Goal: Information Seeking & Learning: Find specific fact

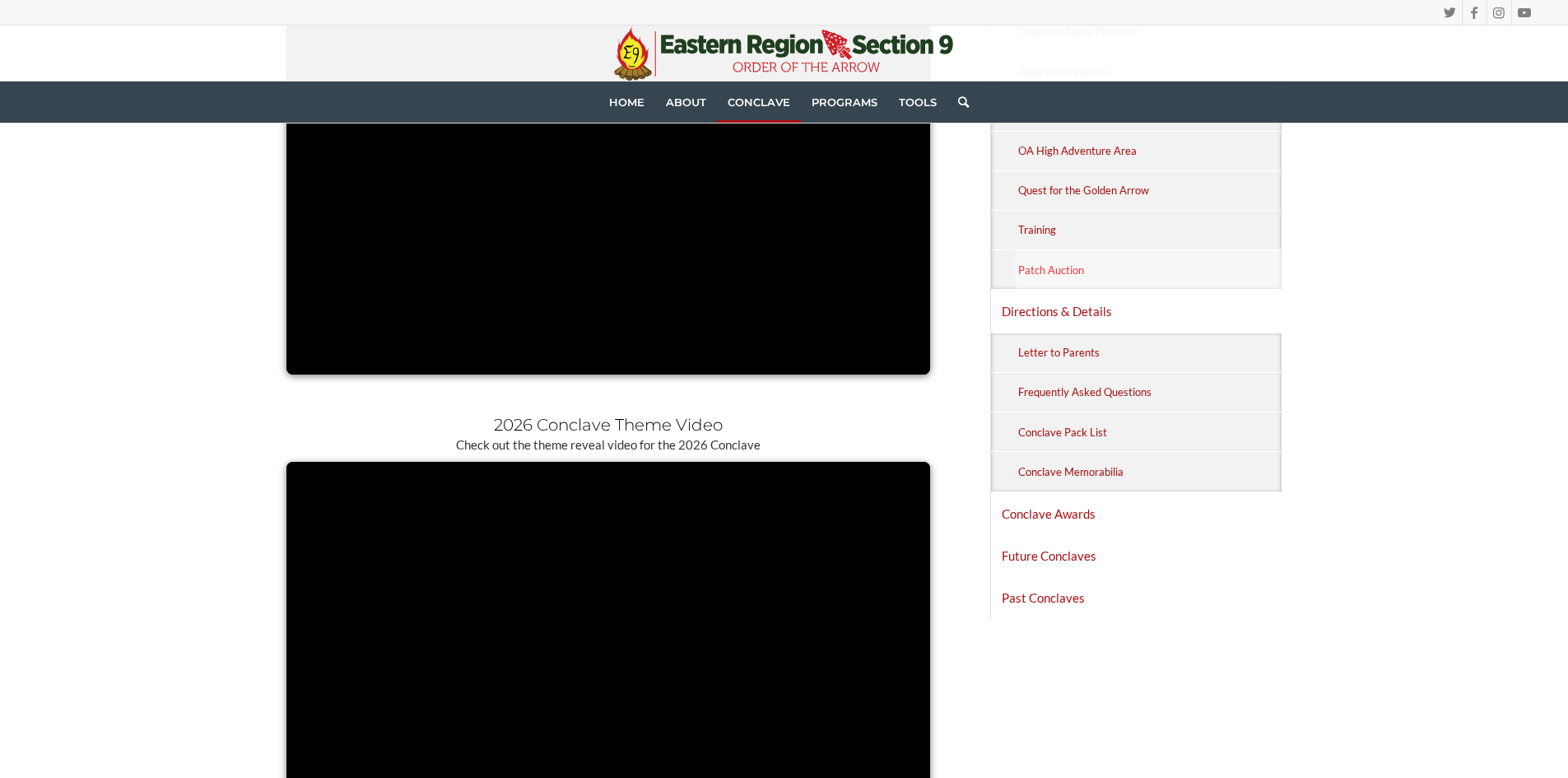
scroll to position [1070, 0]
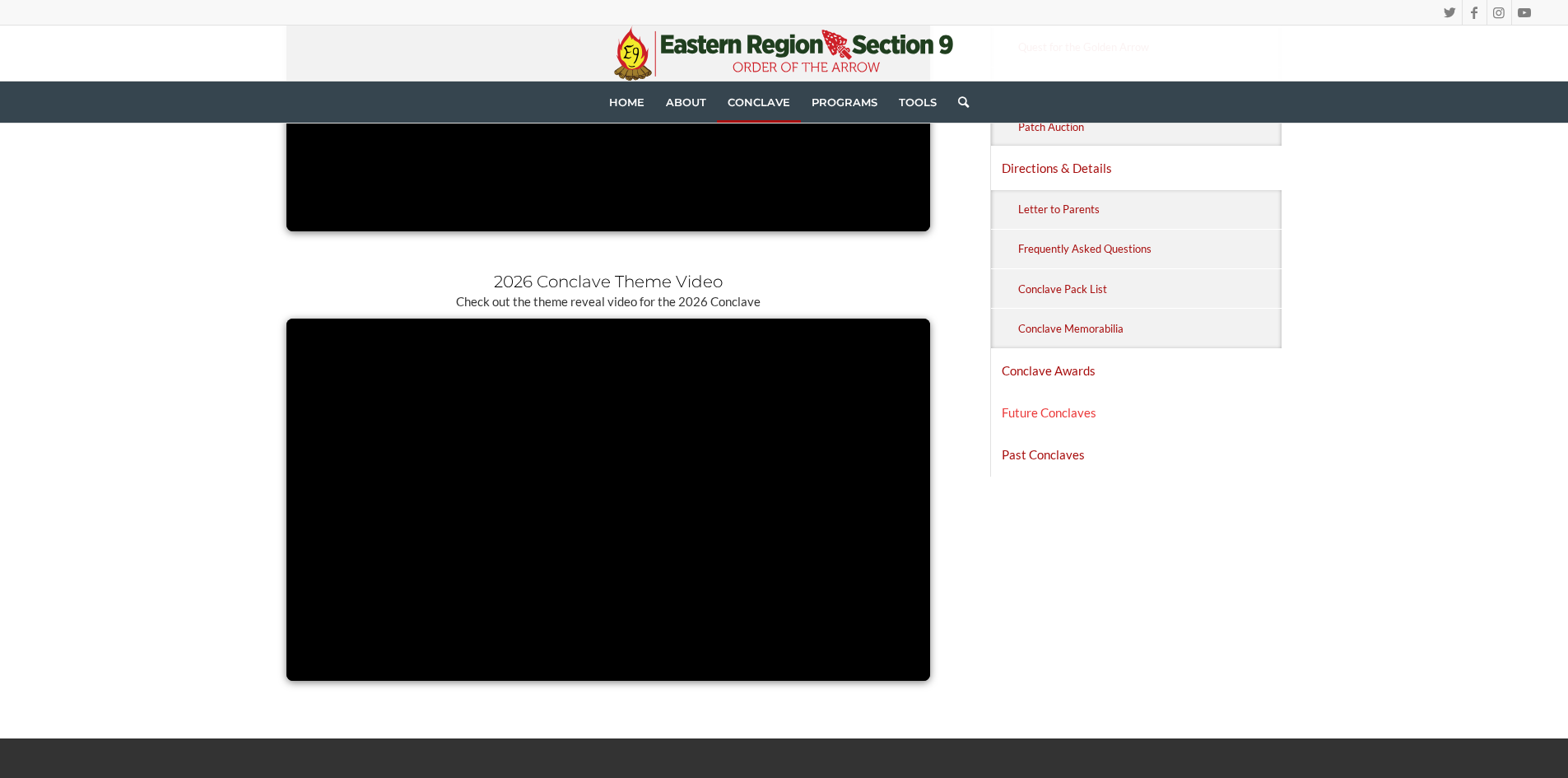
click at [1068, 410] on link "Future Conclaves" at bounding box center [1136, 411] width 291 height 41
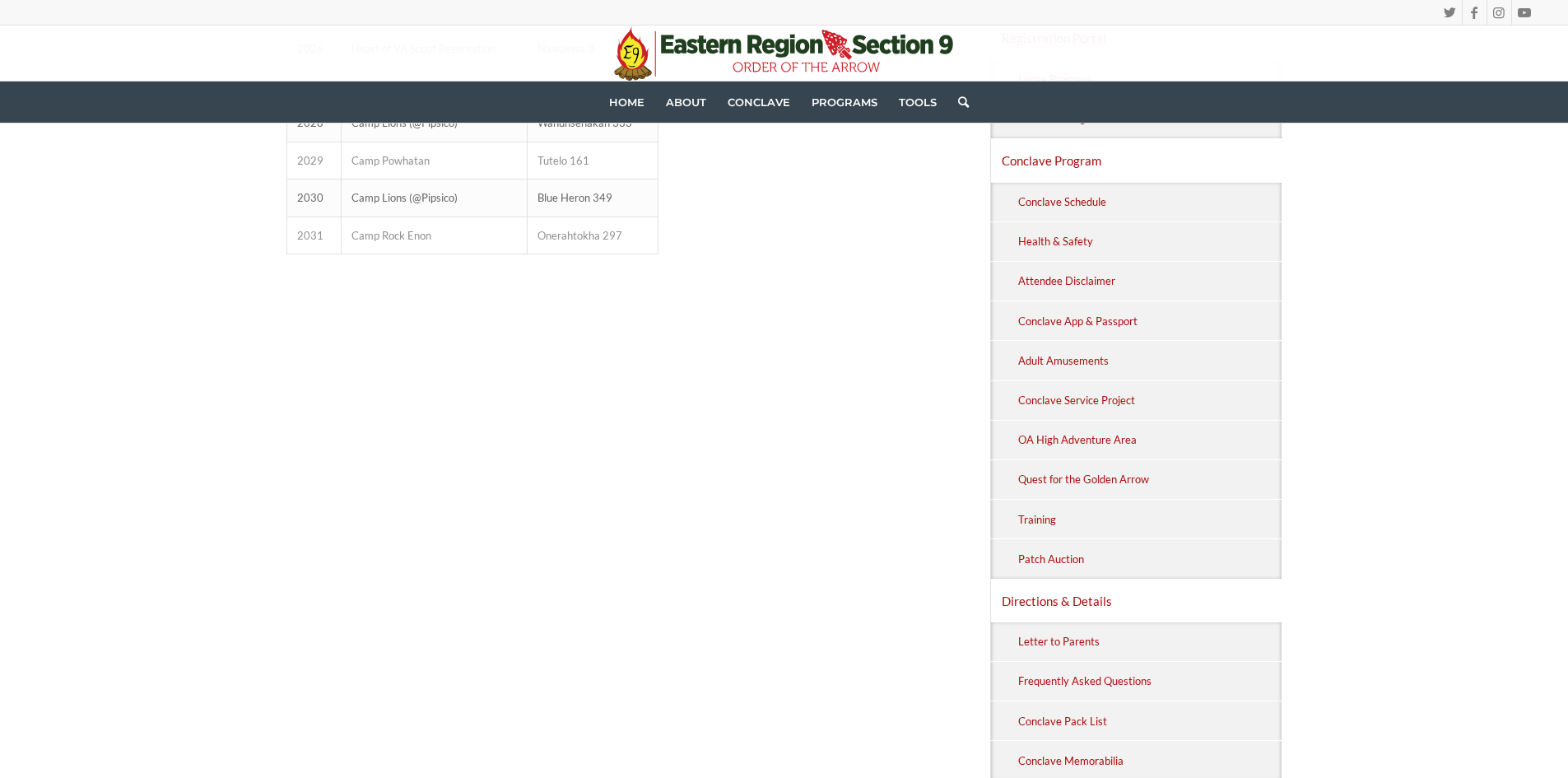
scroll to position [247, 0]
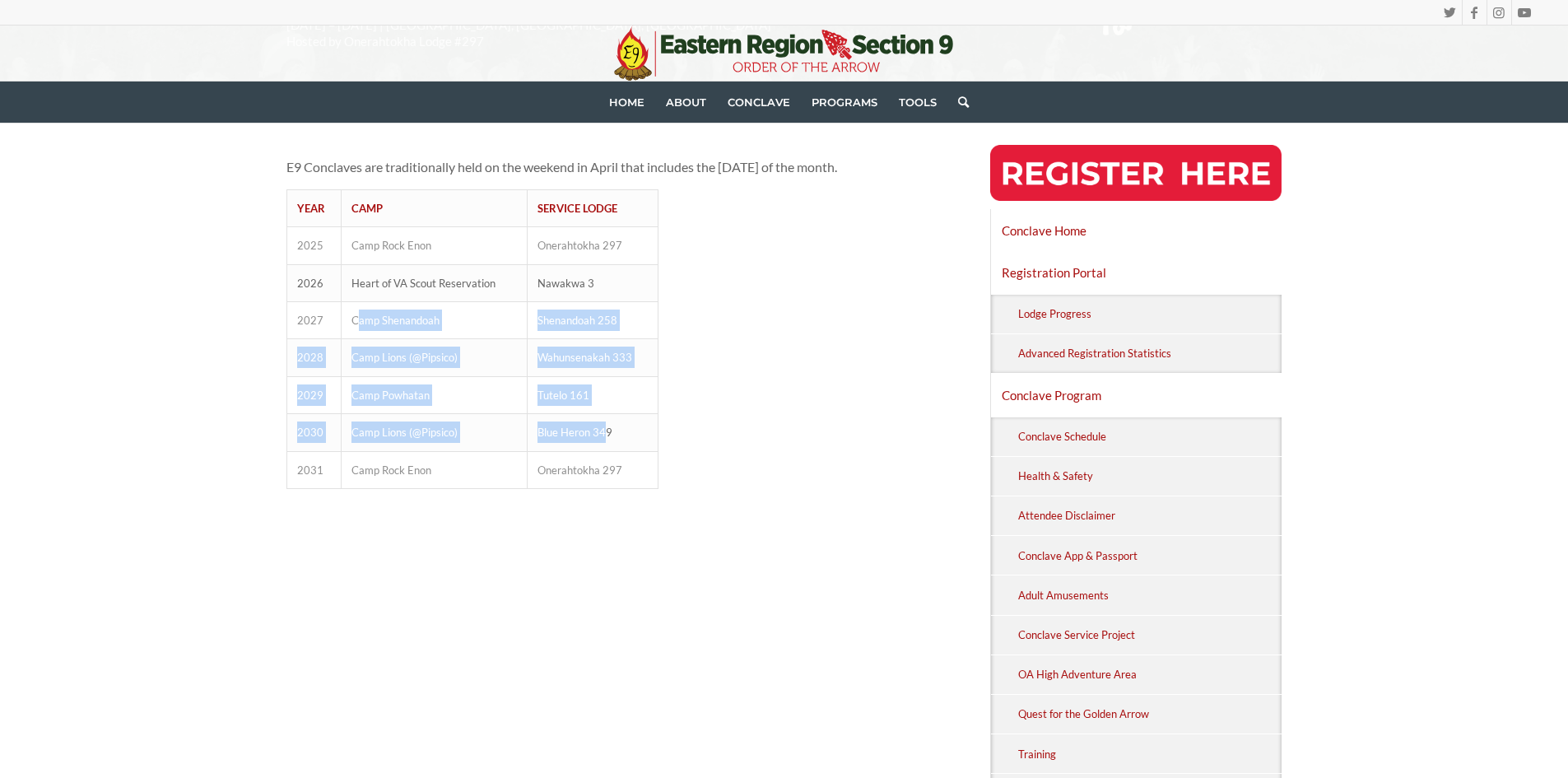
drag, startPoint x: 607, startPoint y: 448, endPoint x: 358, endPoint y: 306, distance: 286.6
click at [358, 306] on tbody "YEAR CAMP SERVICE LODGE 2025 Camp Rock Enon Onerahtokha 297 2026 Heart of VA Sc…" at bounding box center [472, 337] width 371 height 298
click at [501, 358] on td "Camp Lions (@Pipsico)" at bounding box center [434, 358] width 186 height 37
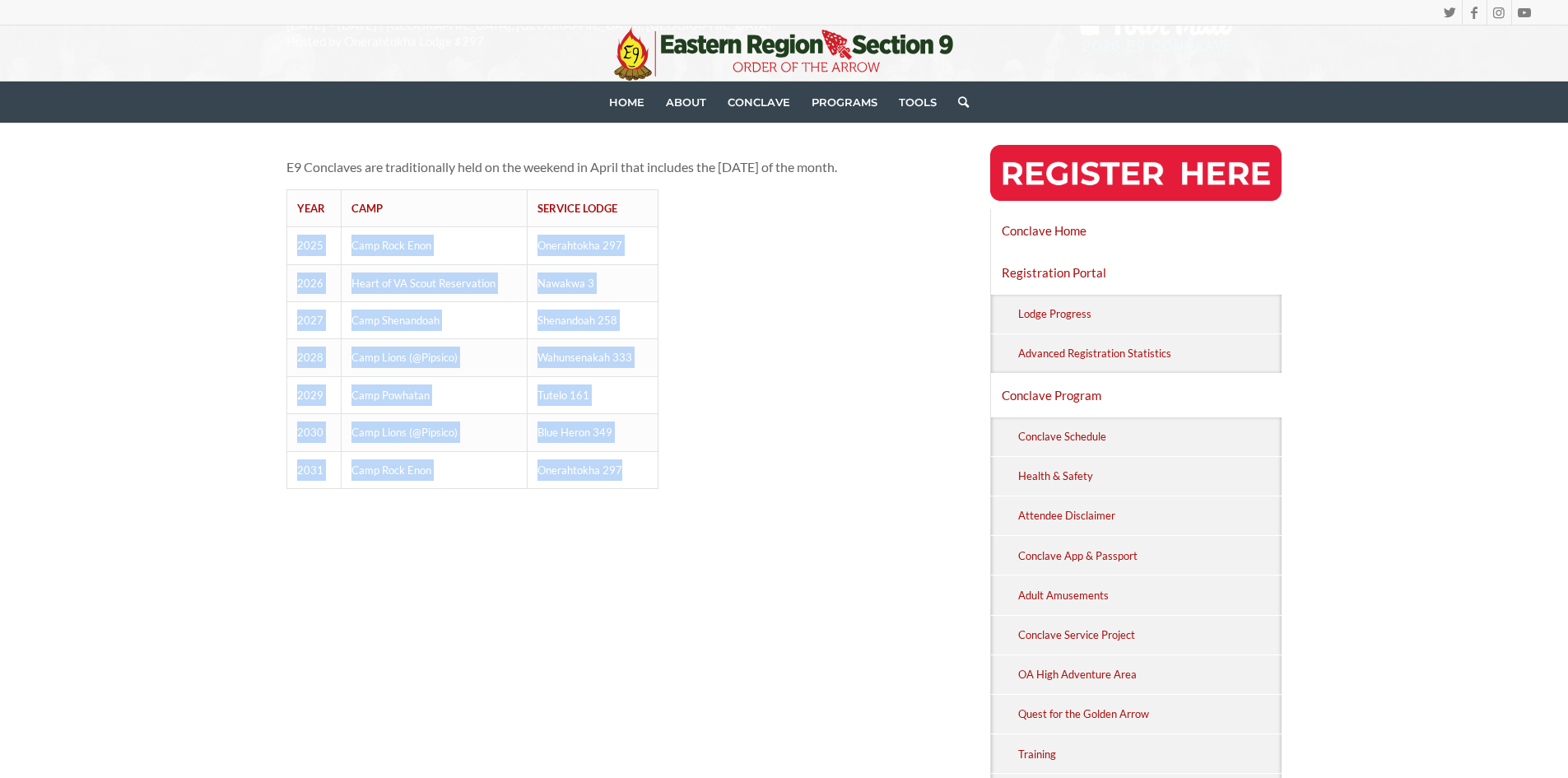
drag, startPoint x: 506, startPoint y: 408, endPoint x: 288, endPoint y: 246, distance: 271.6
click at [288, 246] on tbody "YEAR CAMP SERVICE LODGE 2025 Camp Rock Enon Onerahtokha 297 2026 Heart of VA Sc…" at bounding box center [472, 337] width 371 height 298
click at [375, 261] on td "Camp Rock Enon" at bounding box center [434, 245] width 186 height 37
drag, startPoint x: 299, startPoint y: 244, endPoint x: 634, endPoint y: 462, distance: 399.7
click at [634, 462] on tbody "YEAR CAMP SERVICE LODGE 2025 Camp Rock Enon Onerahtokha 297 2026 Heart of VA Sc…" at bounding box center [472, 337] width 371 height 298
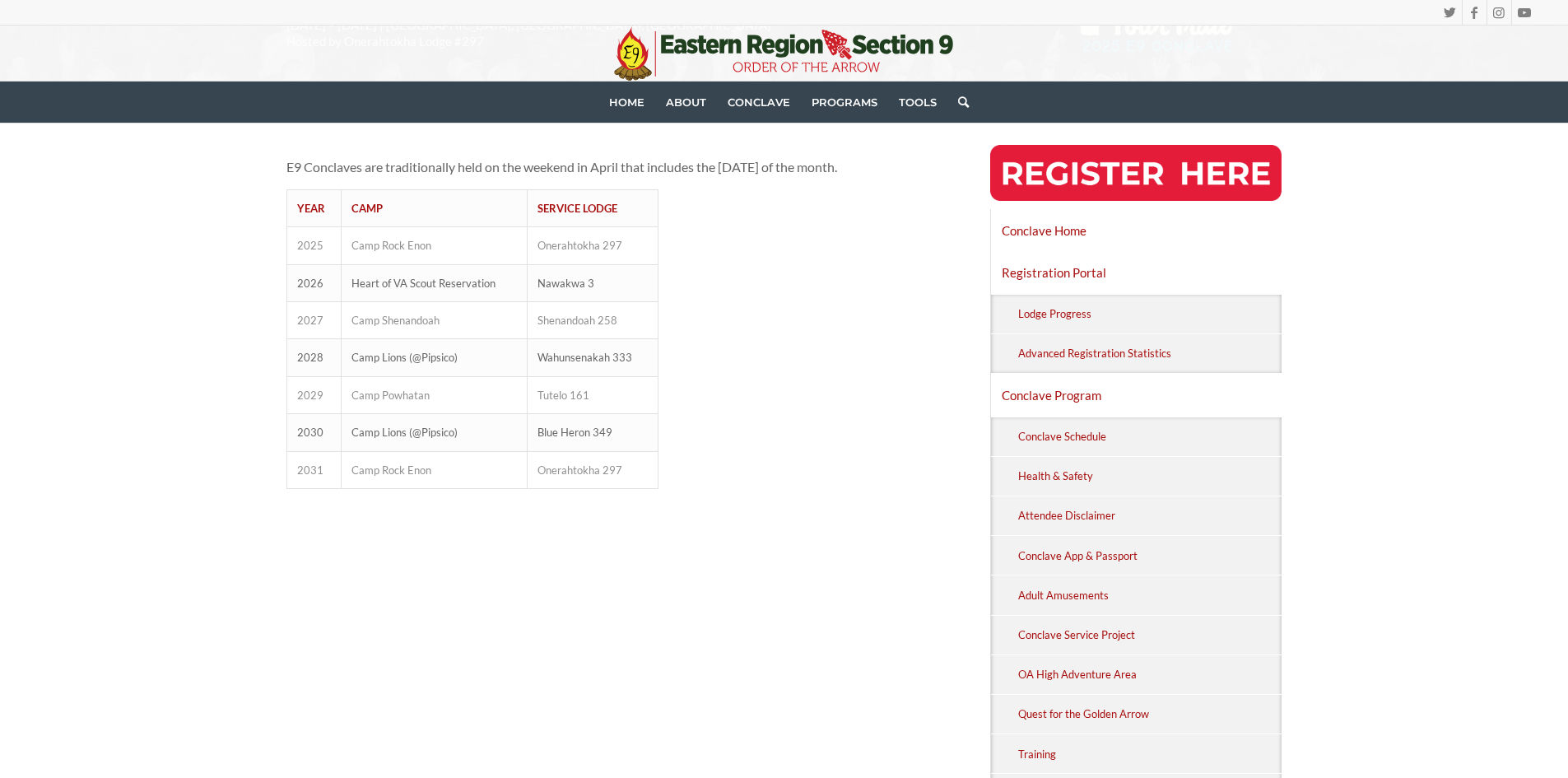
click at [742, 379] on div "E9 Conclaves are traditionally held on the weekend in April that includes the l…" at bounding box center [607, 322] width 643 height 332
drag, startPoint x: 649, startPoint y: 353, endPoint x: 299, endPoint y: 353, distance: 350.0
click at [299, 353] on tr "2028 Camp Lions (@Pipsico) Wahunsenakah 333" at bounding box center [472, 358] width 371 height 37
click at [749, 327] on div "E9 Conclaves are traditionally held on the weekend in April that includes the l…" at bounding box center [607, 322] width 643 height 332
